Goal: Entertainment & Leisure: Consume media (video, audio)

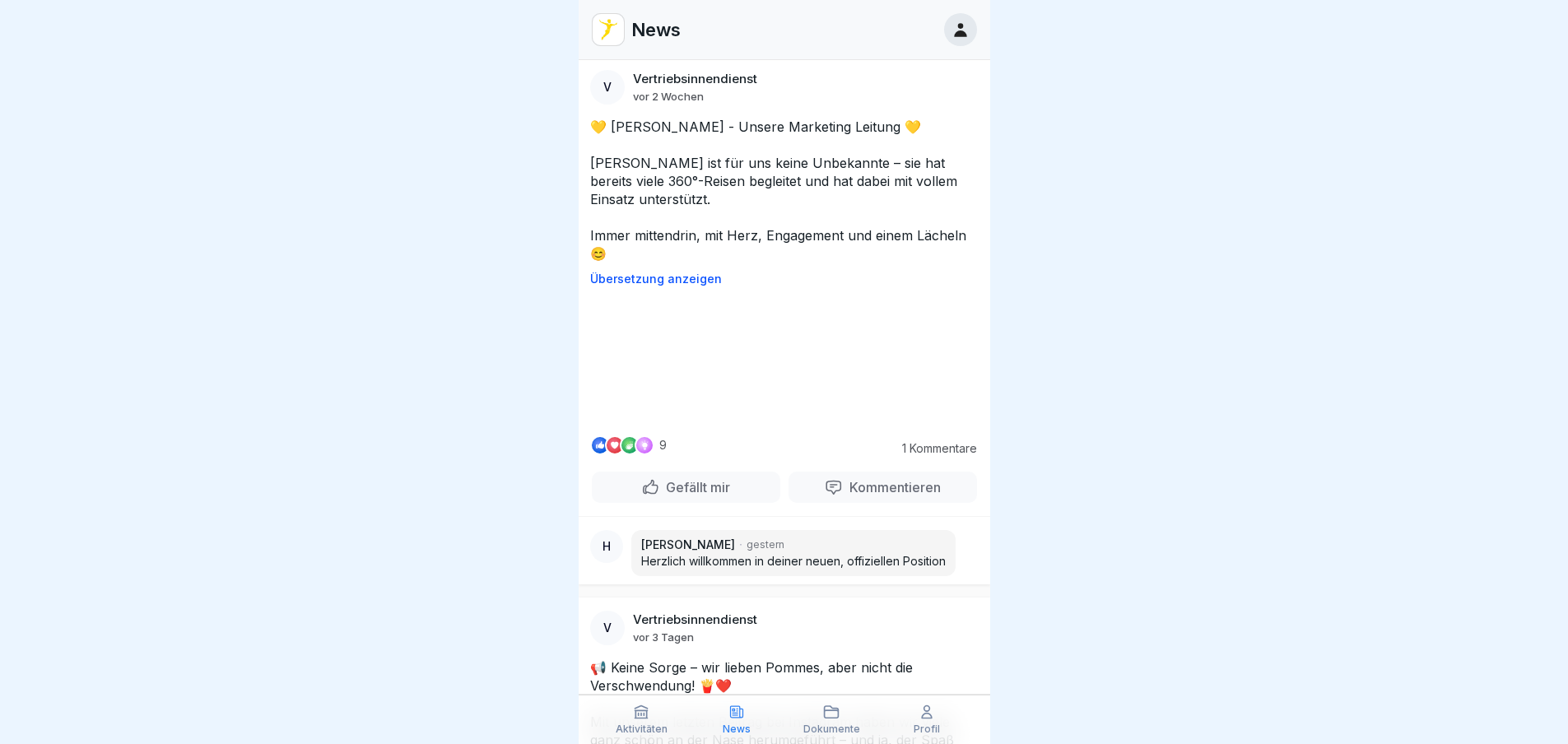
scroll to position [494, 0]
click at [818, 426] on video at bounding box center [784, 364] width 247 height 124
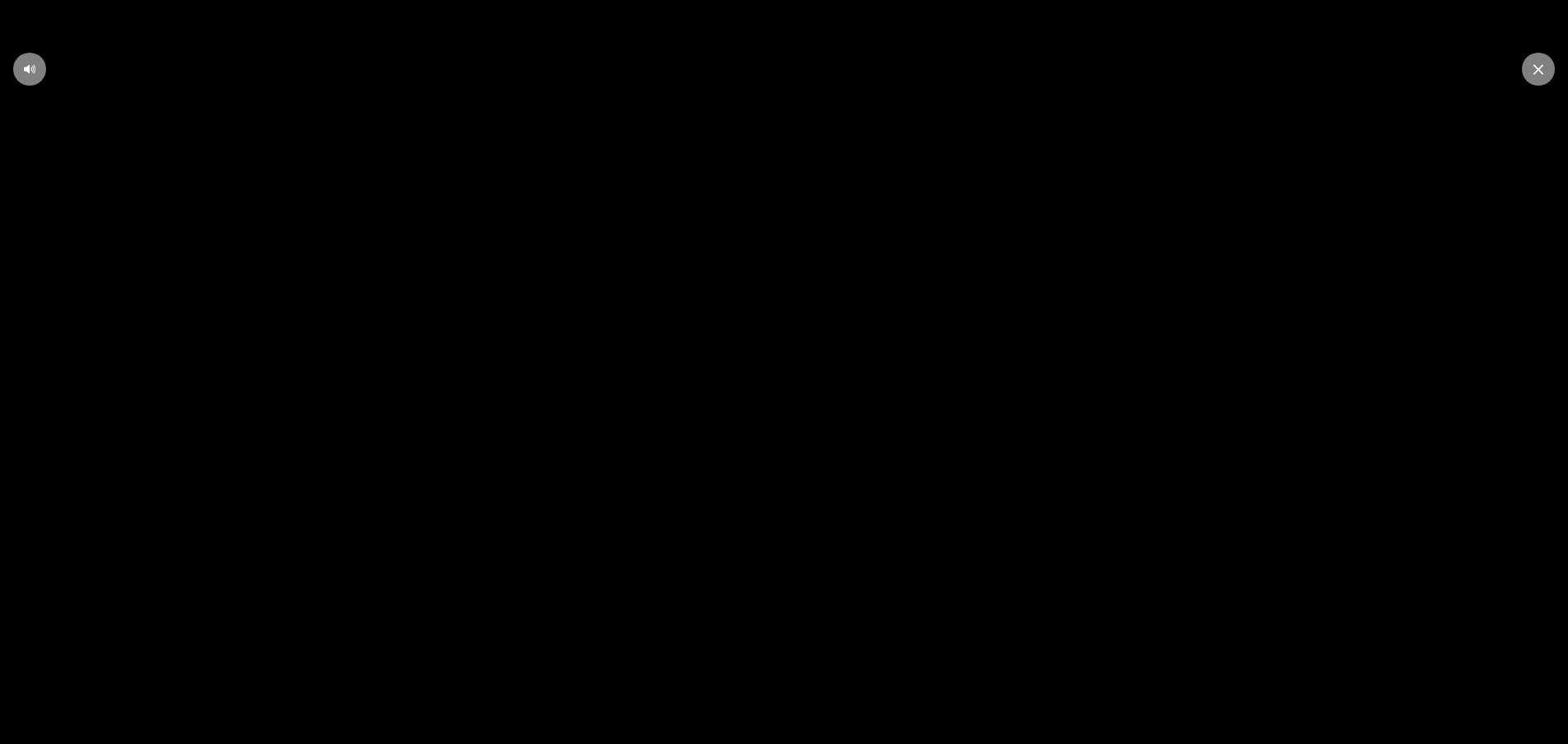
click at [1541, 71] on icon at bounding box center [1538, 68] width 10 height 10
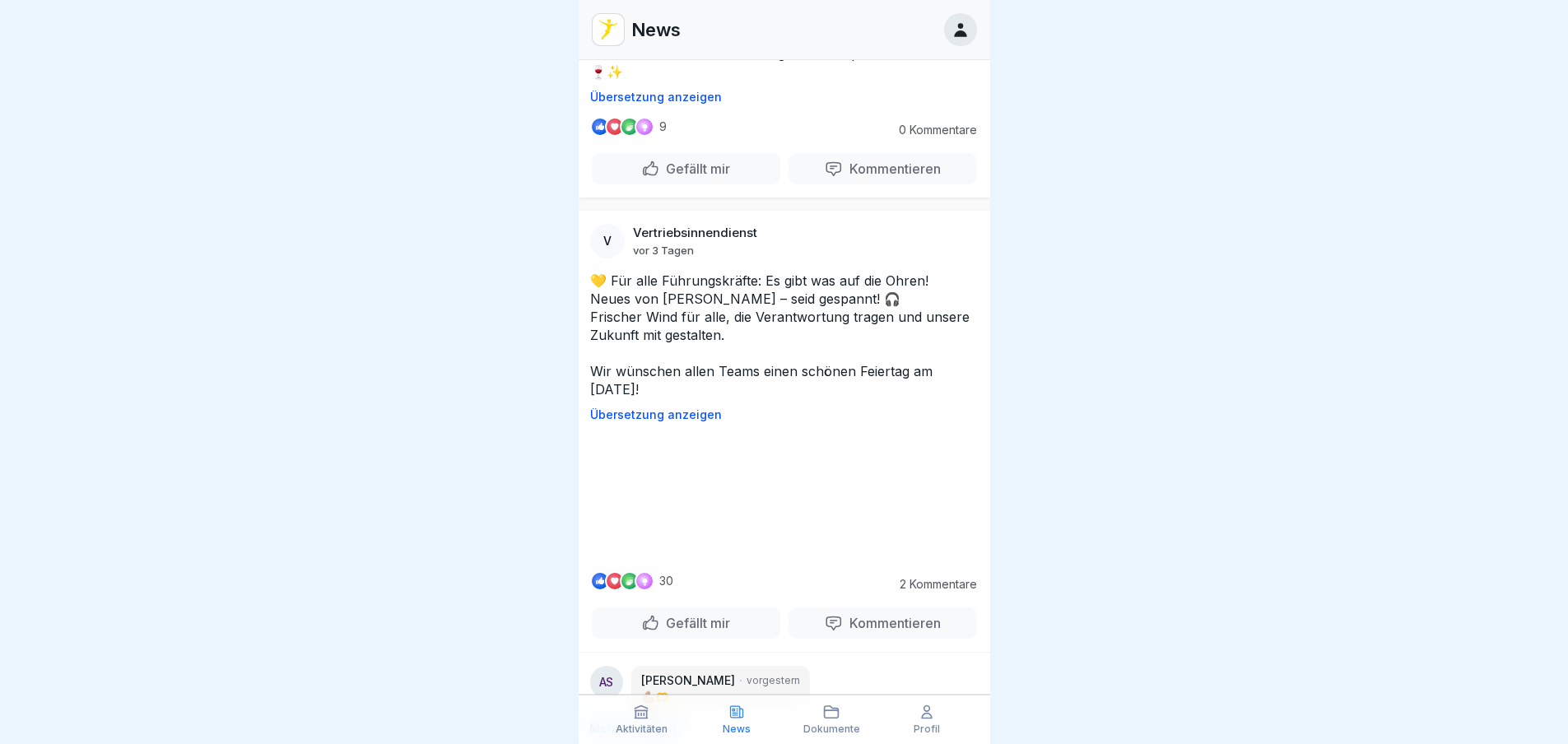
scroll to position [2141, 0]
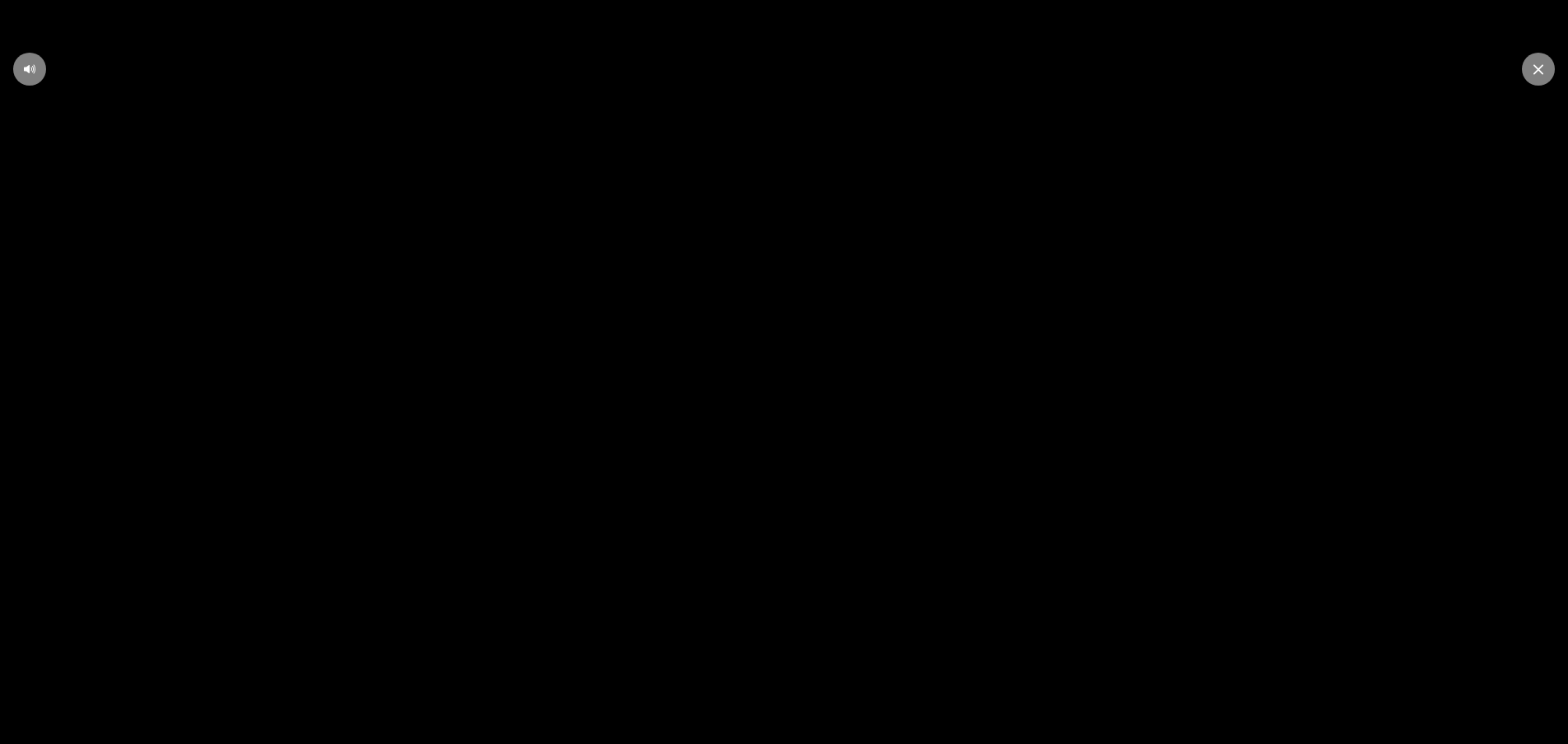
click at [1528, 78] on div at bounding box center [1538, 69] width 33 height 33
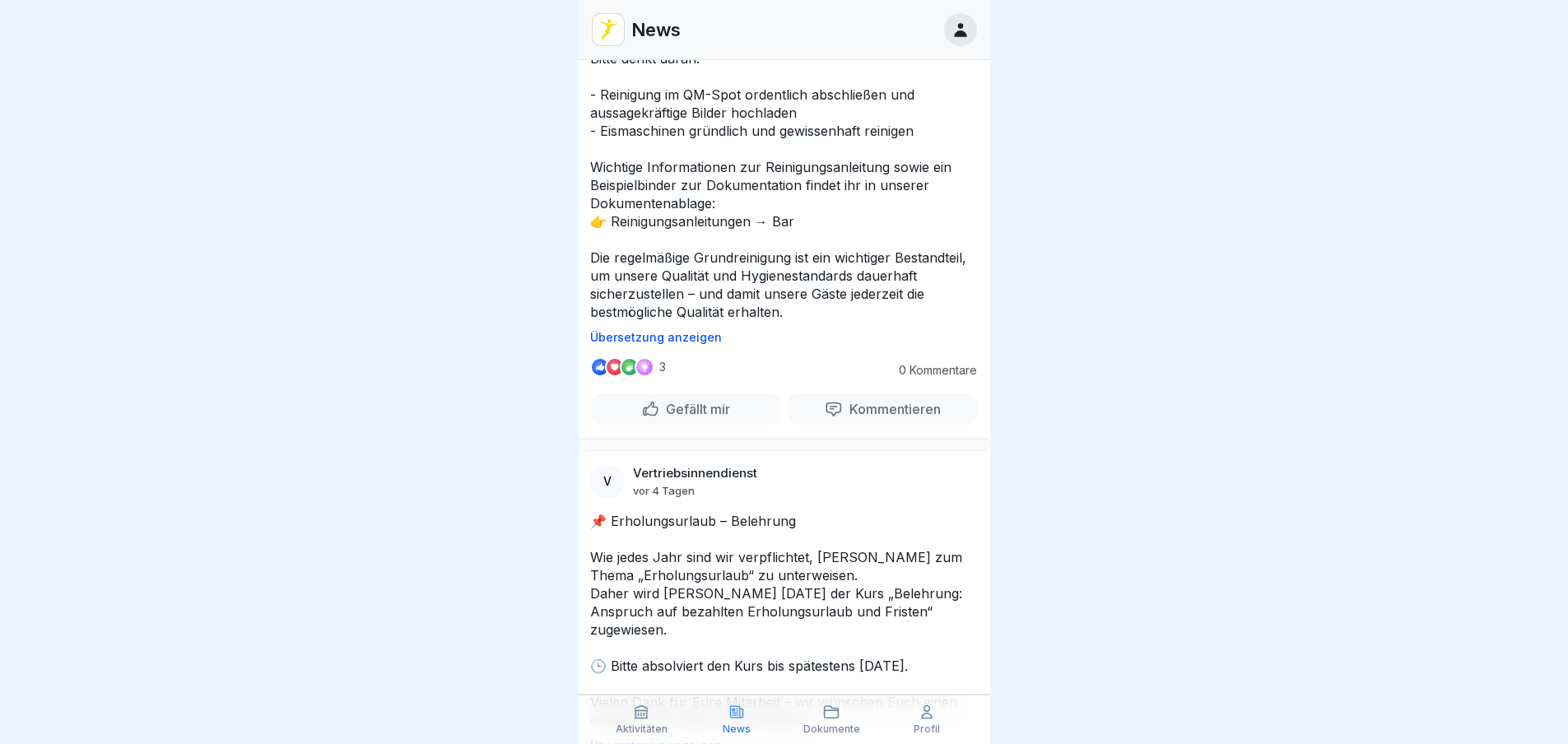
scroll to position [3458, 0]
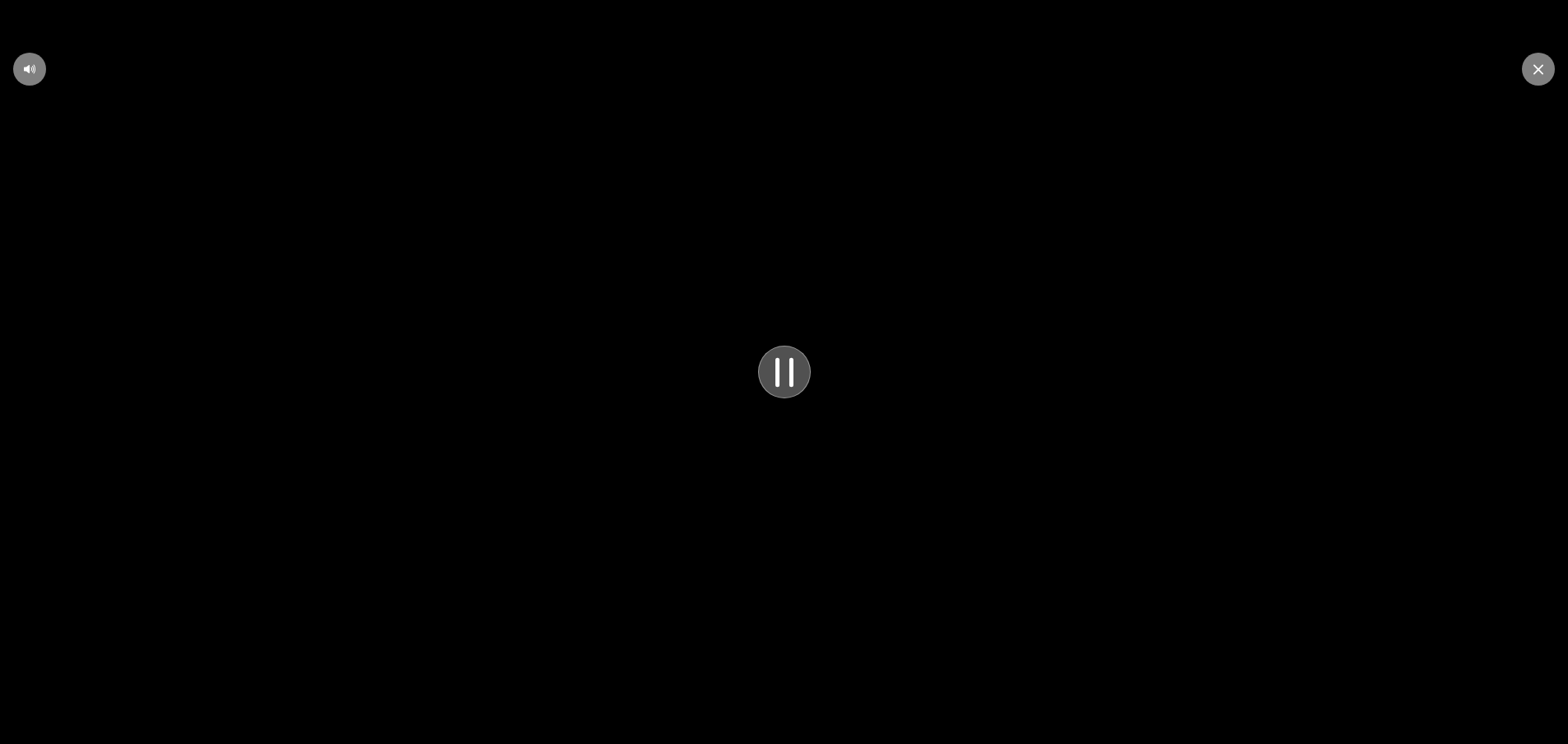
click at [786, 383] on icon at bounding box center [784, 372] width 44 height 45
click at [788, 383] on icon at bounding box center [784, 372] width 19 height 21
click at [30, 65] on icon at bounding box center [30, 69] width 13 height 13
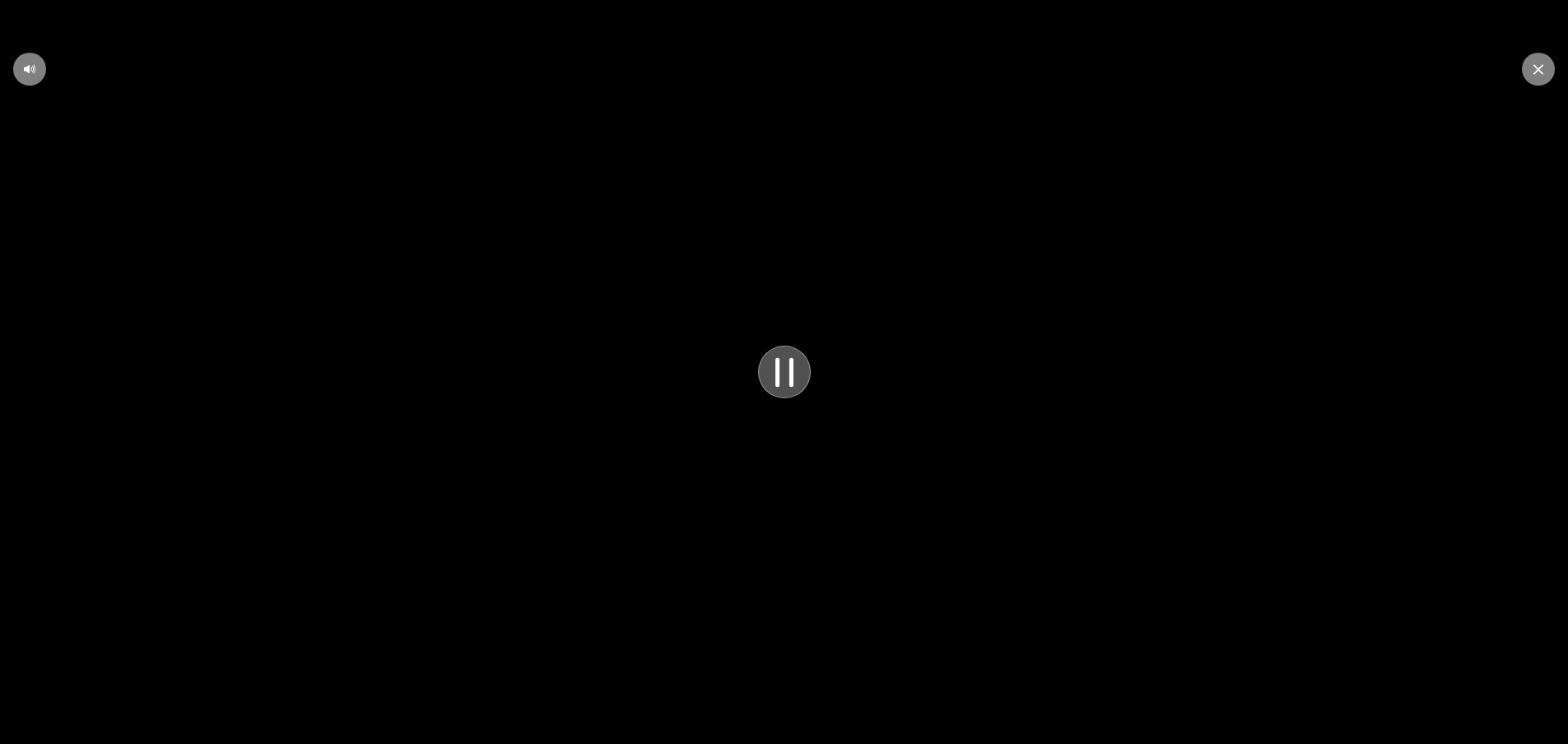
click at [768, 568] on video at bounding box center [784, 372] width 1568 height 744
click at [1540, 60] on div at bounding box center [1538, 69] width 33 height 33
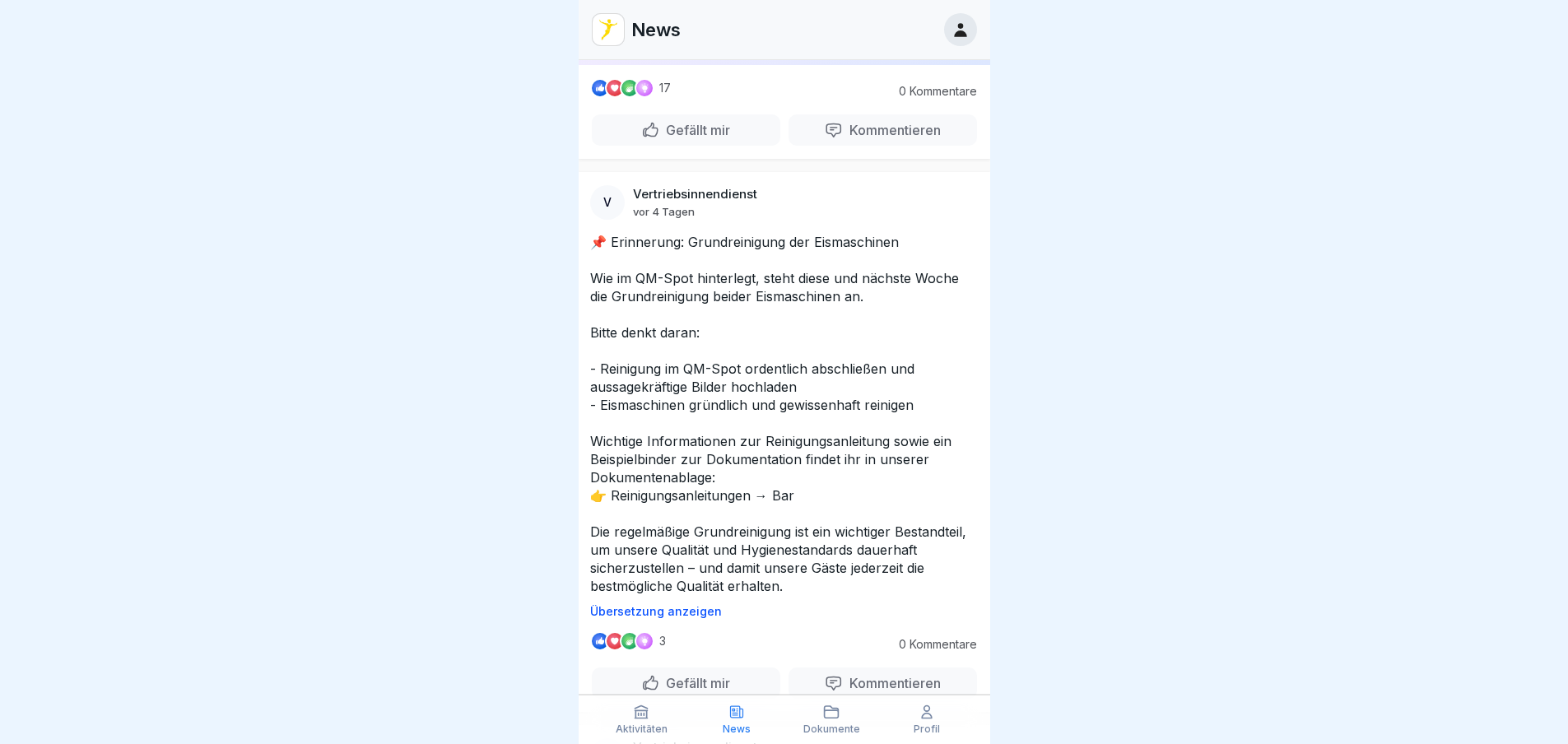
scroll to position [3458, 0]
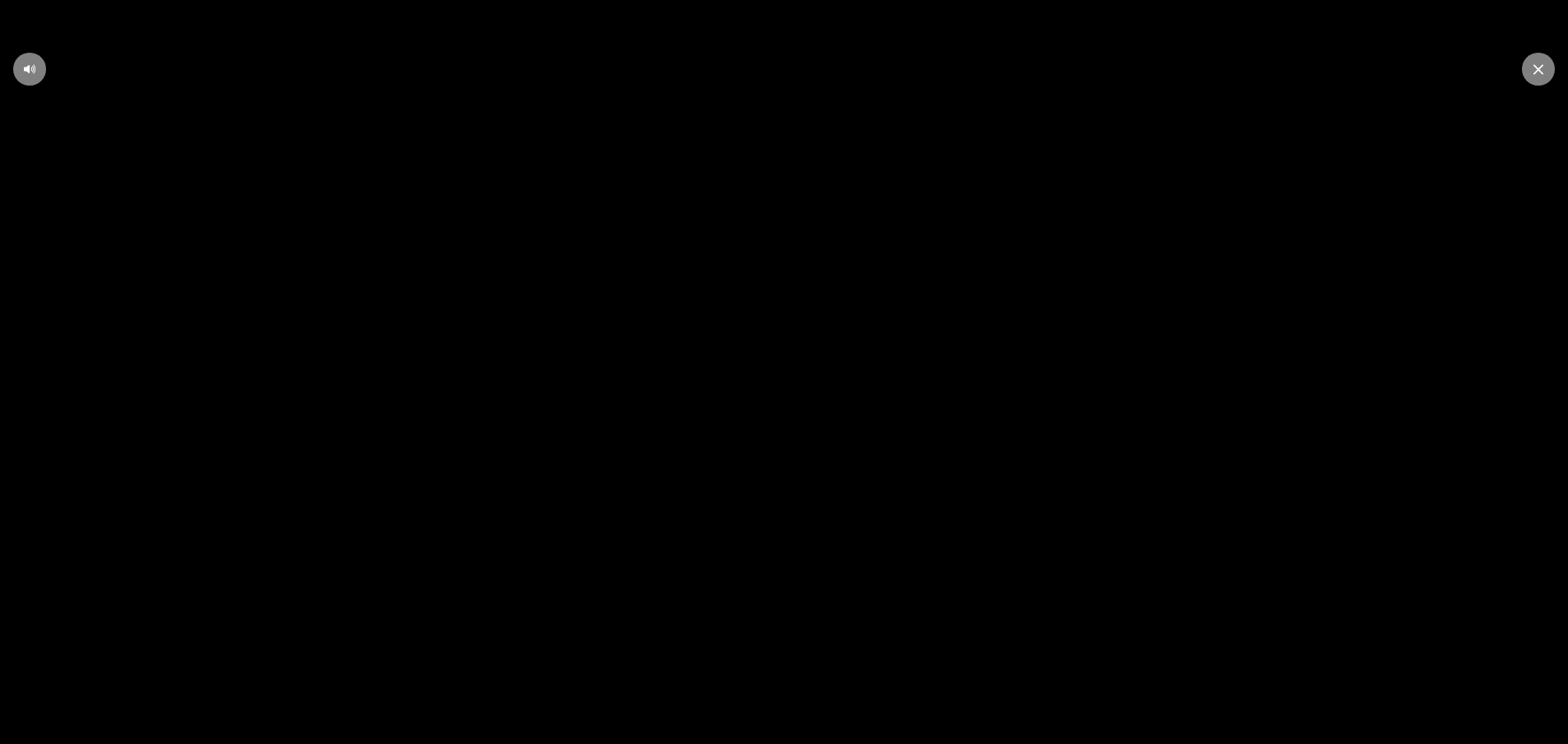
click at [1051, 705] on video at bounding box center [784, 372] width 1568 height 744
click at [955, 656] on video at bounding box center [784, 372] width 1568 height 744
click at [787, 381] on icon at bounding box center [784, 372] width 44 height 45
click at [787, 381] on icon at bounding box center [784, 372] width 19 height 21
click at [1367, 661] on video at bounding box center [784, 372] width 1568 height 744
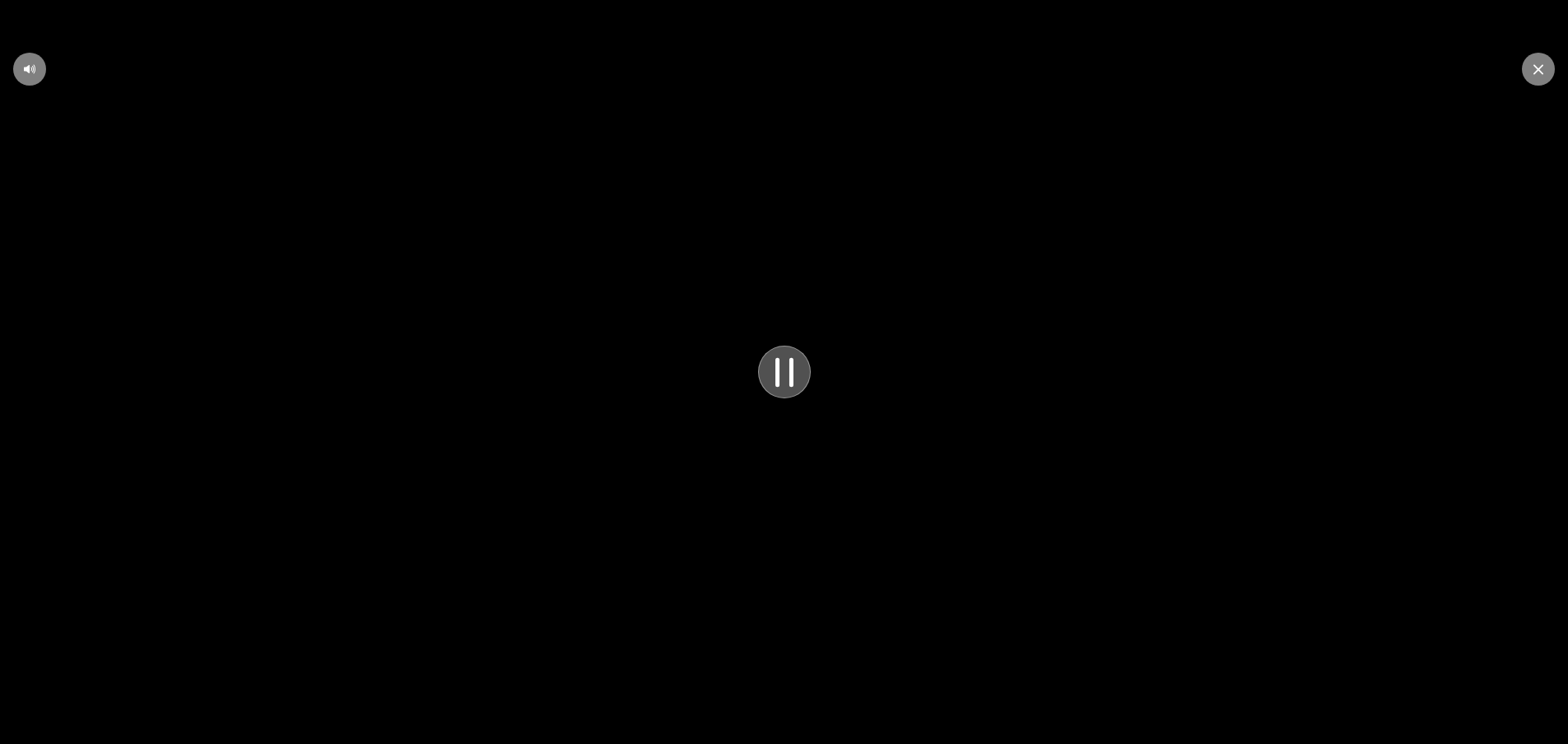
click at [1365, 660] on video at bounding box center [784, 372] width 1568 height 744
click at [1538, 70] on icon at bounding box center [1538, 68] width 10 height 10
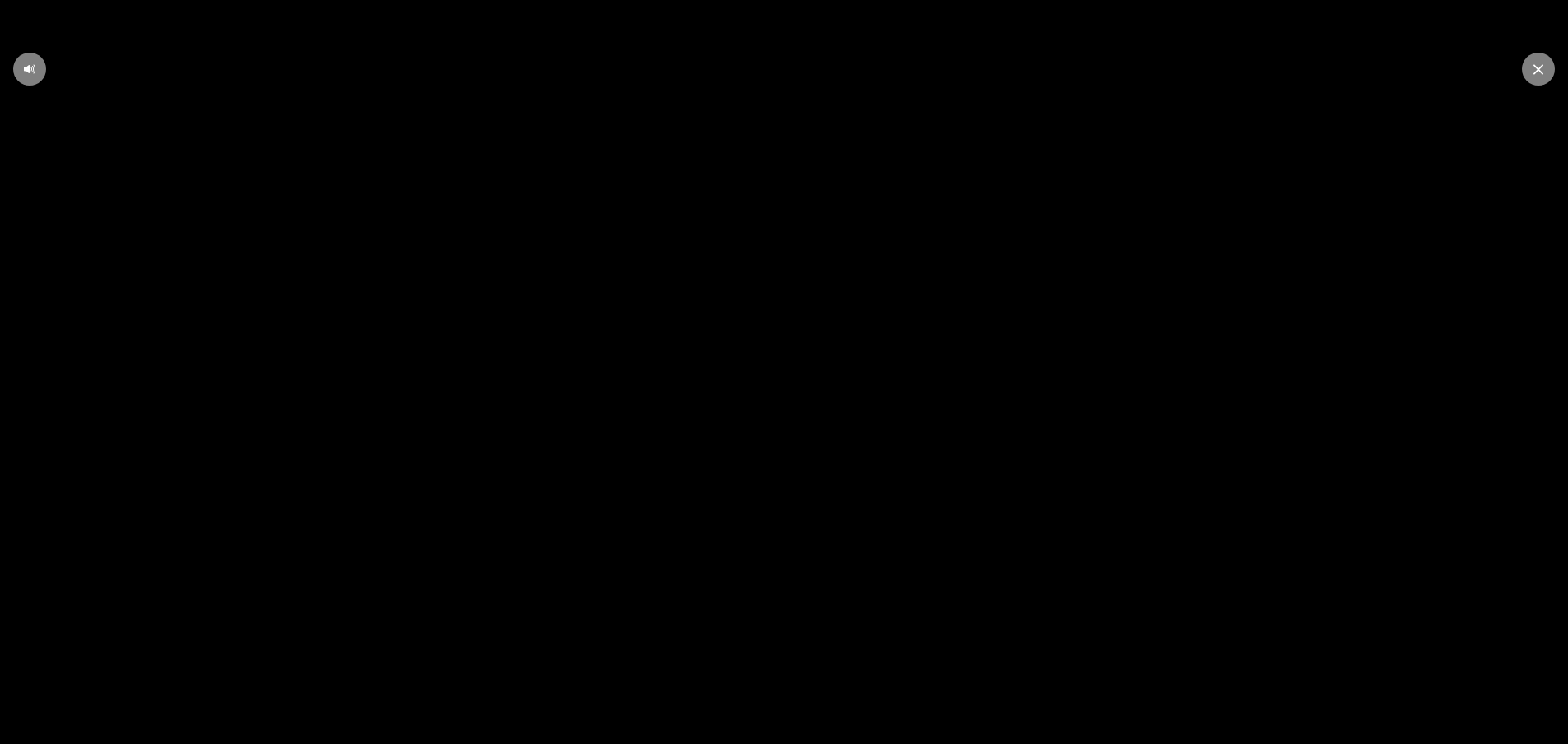
click at [1492, 651] on video at bounding box center [784, 372] width 1568 height 744
click at [1540, 66] on icon at bounding box center [1538, 69] width 10 height 11
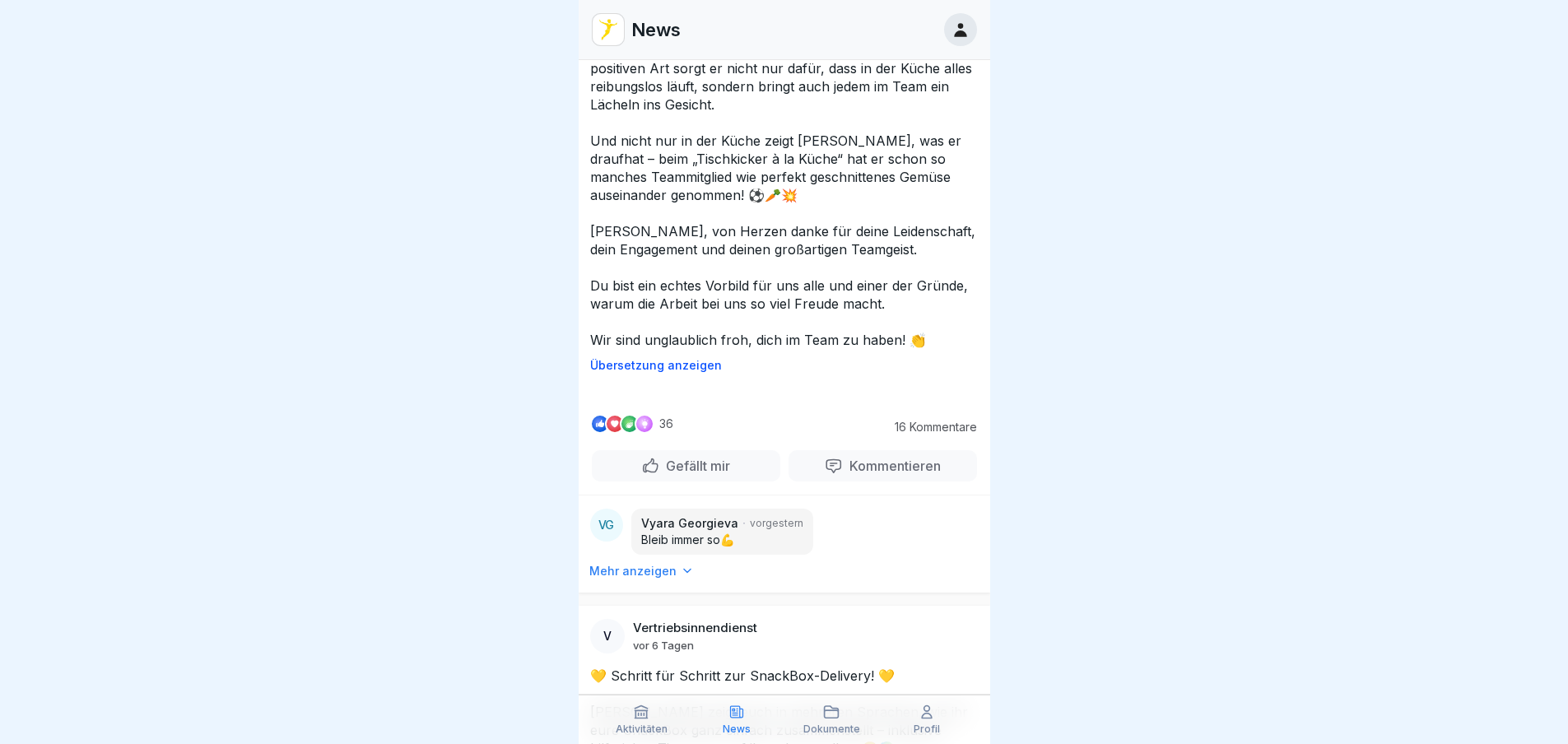
scroll to position [5104, 0]
